Goal: Transaction & Acquisition: Book appointment/travel/reservation

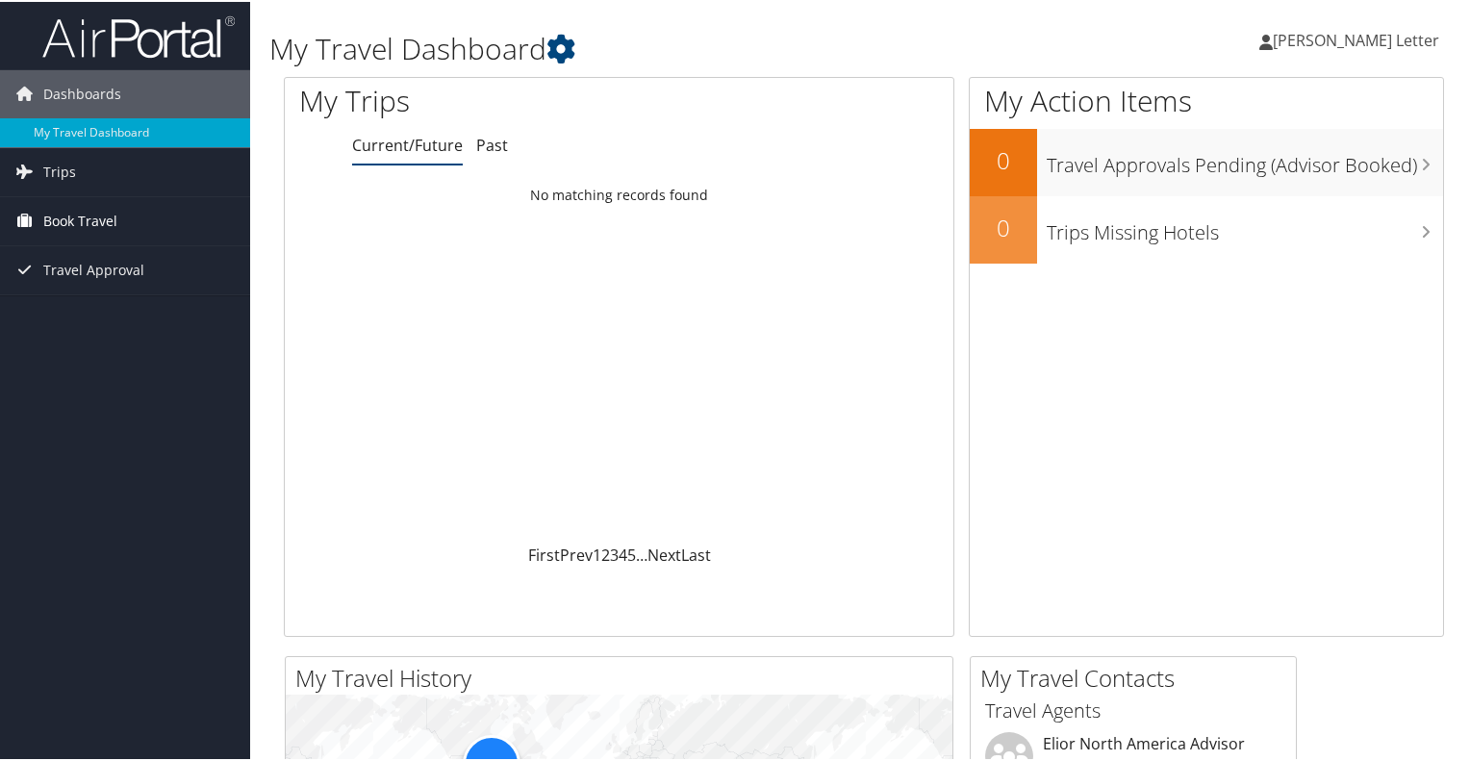
click at [39, 211] on link "Book Travel" at bounding box center [125, 219] width 250 height 48
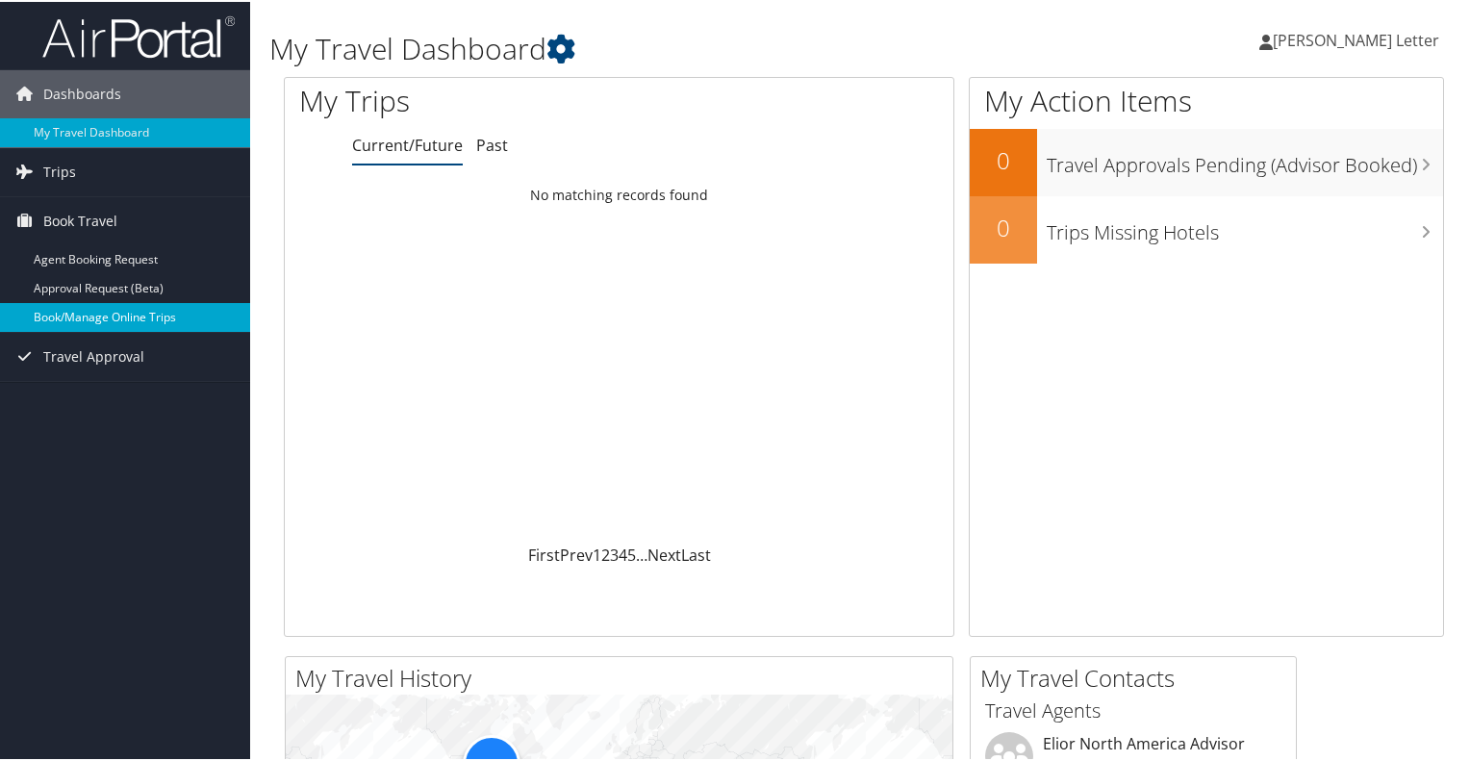
click at [66, 317] on link "Book/Manage Online Trips" at bounding box center [125, 315] width 250 height 29
click at [89, 308] on link "Book/Manage Online Trips" at bounding box center [125, 315] width 250 height 29
click at [635, 357] on div "Loading... No matching records found" at bounding box center [619, 359] width 669 height 366
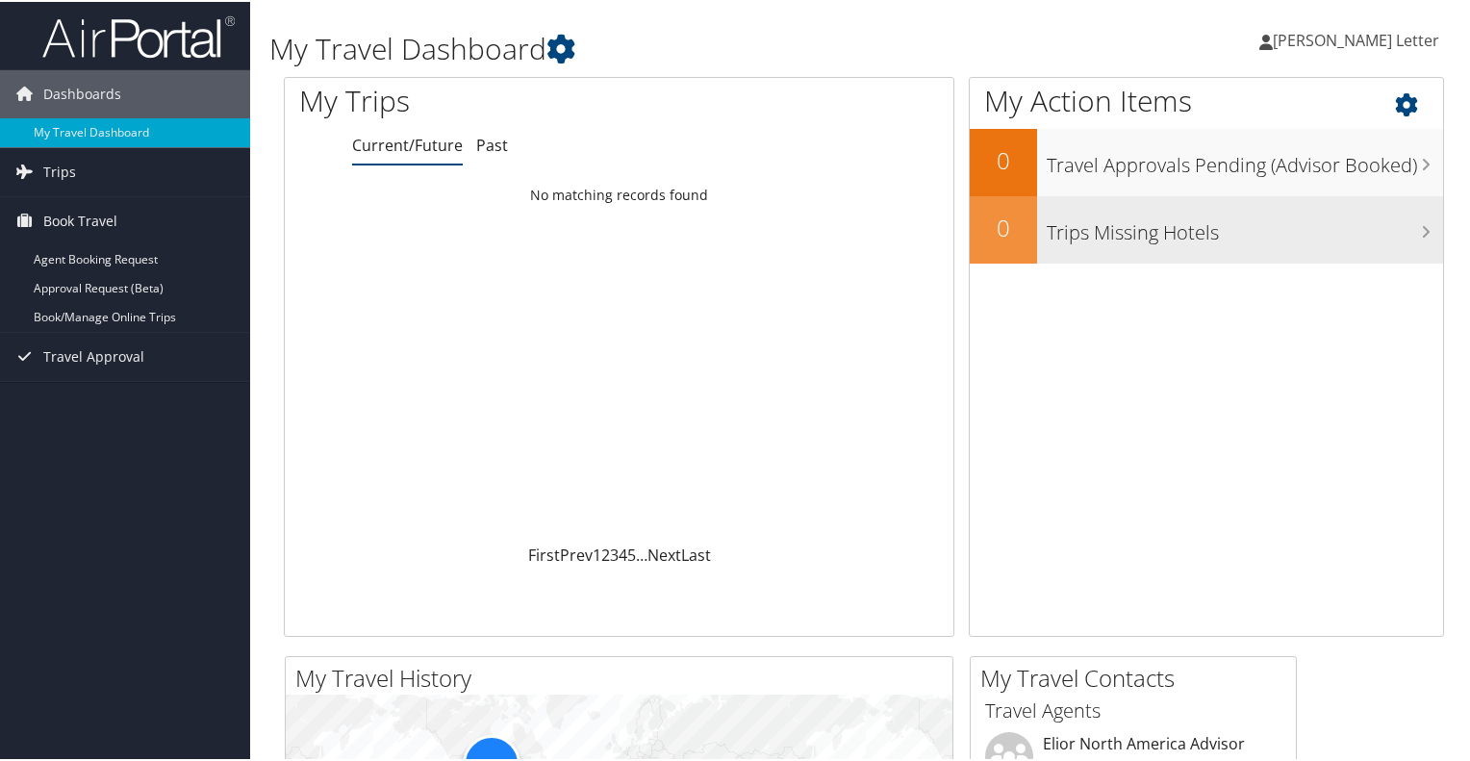
click at [1129, 240] on h3 "Trips Missing Hotels" at bounding box center [1245, 226] width 396 height 37
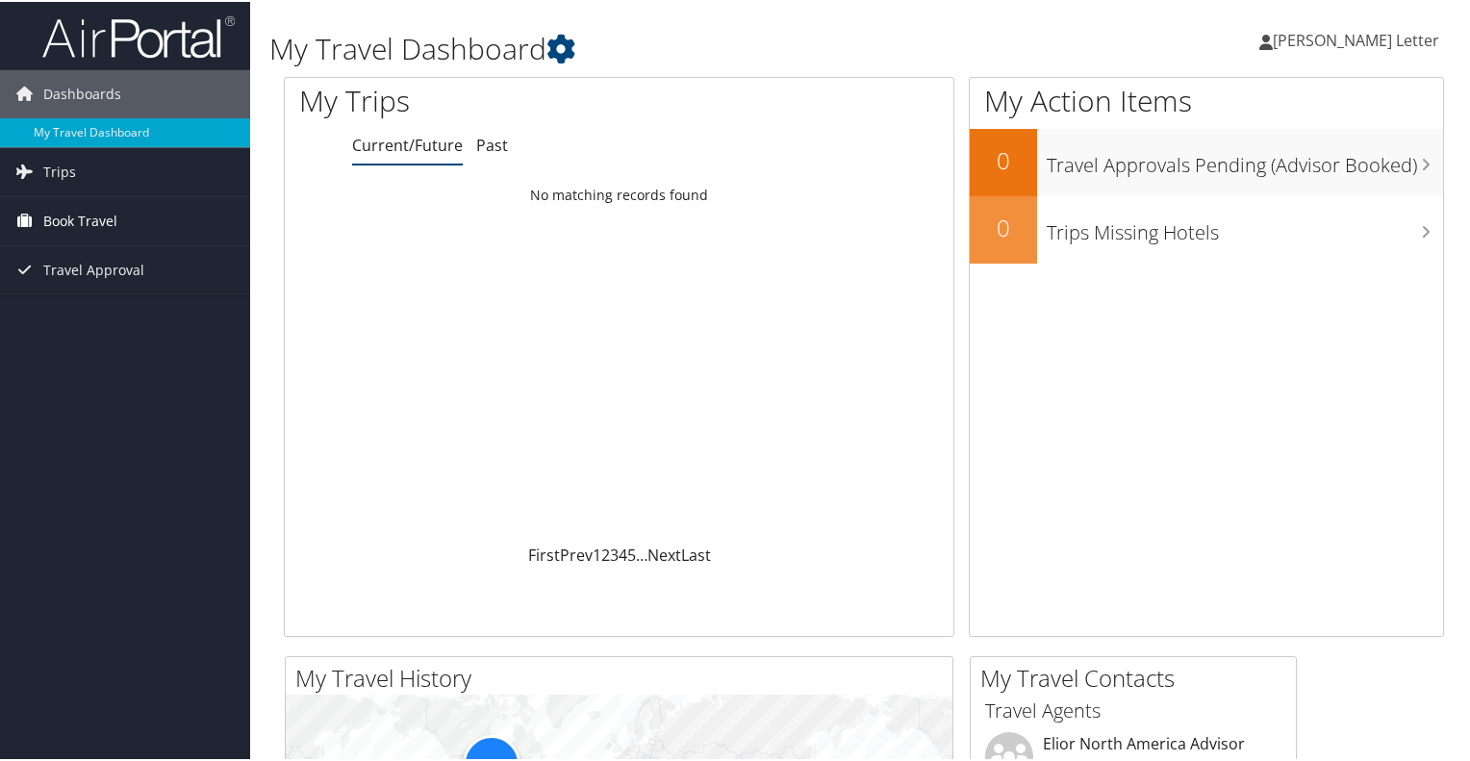
click at [85, 218] on span "Book Travel" at bounding box center [80, 219] width 74 height 48
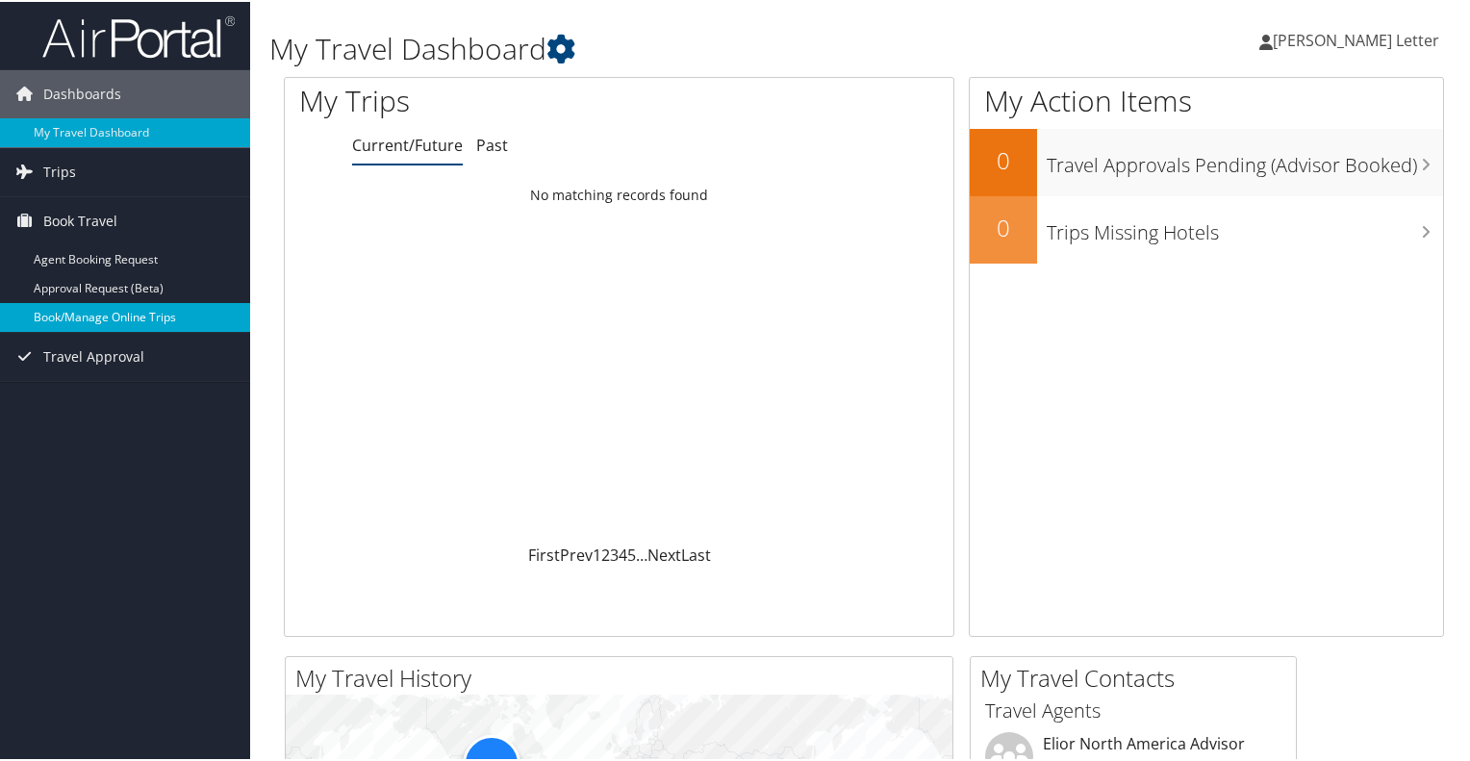
click at [92, 315] on link "Book/Manage Online Trips" at bounding box center [125, 315] width 250 height 29
click at [119, 317] on link "Book/Manage Online Trips" at bounding box center [125, 315] width 250 height 29
click at [130, 309] on link "Book/Manage Online Trips" at bounding box center [125, 315] width 250 height 29
